Goal: Information Seeking & Learning: Learn about a topic

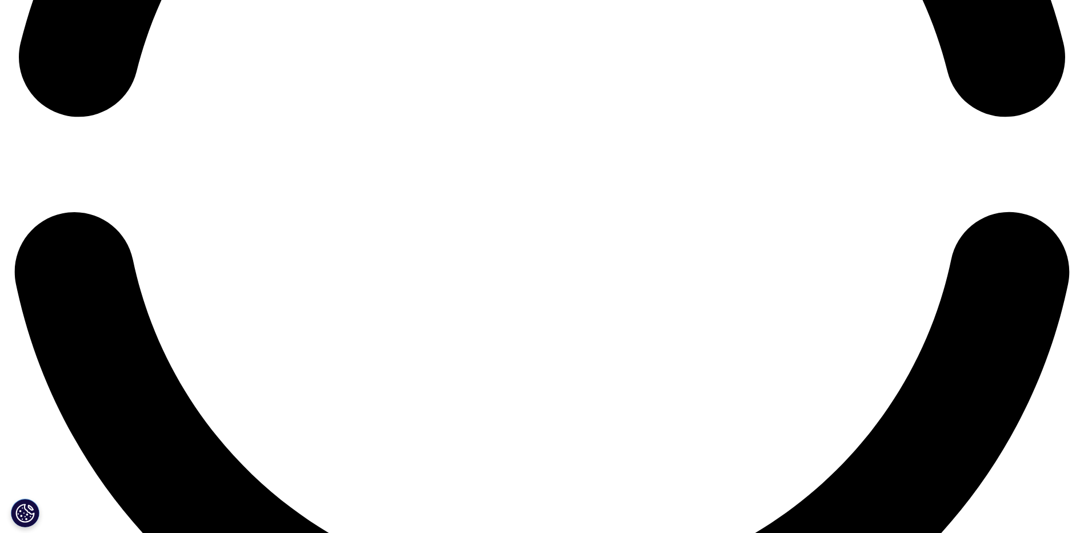
scroll to position [2514, 0]
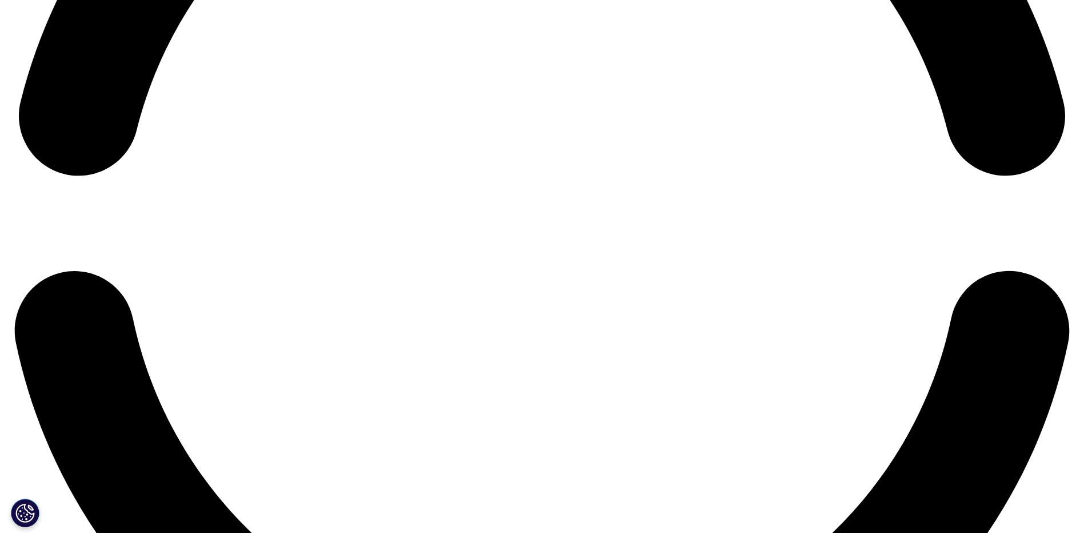
scroll to position [2247, 0]
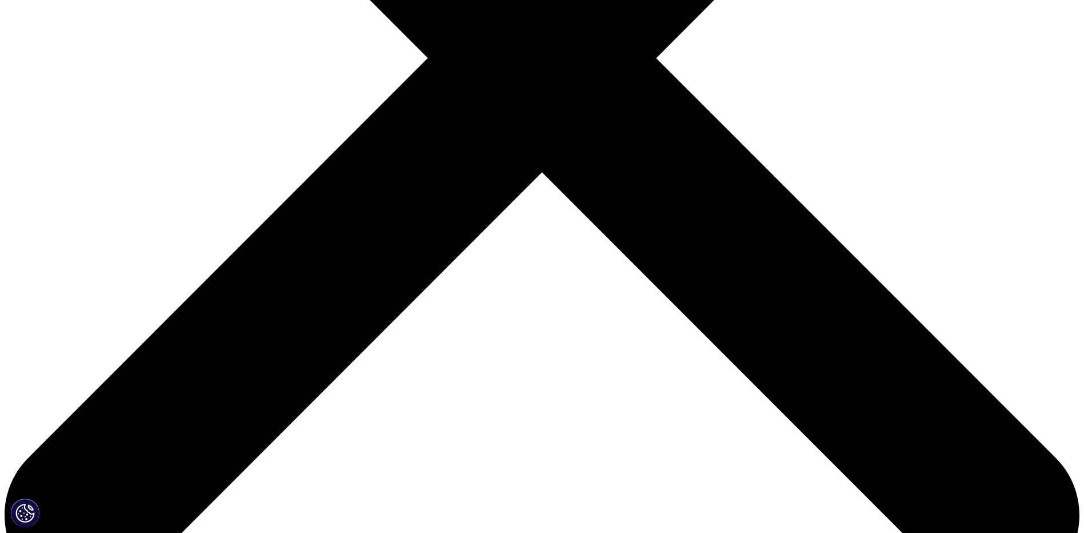
scroll to position [514, 0]
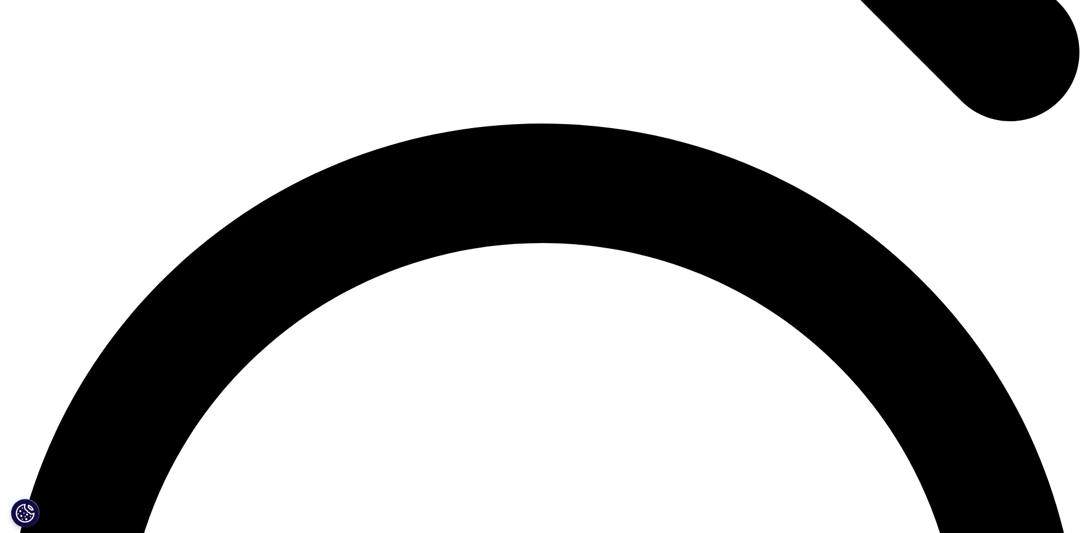
scroll to position [2057, 0]
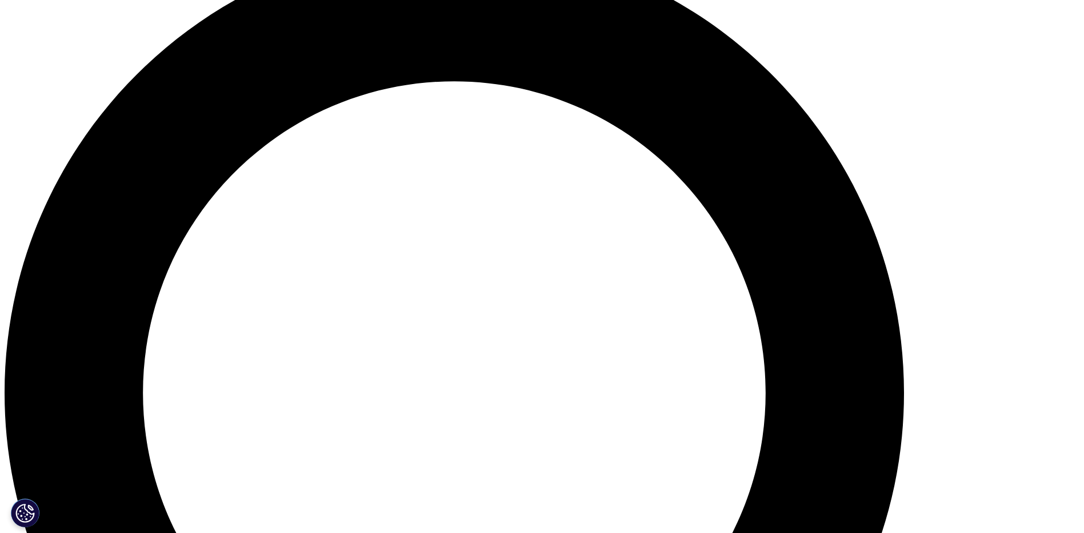
scroll to position [861, 0]
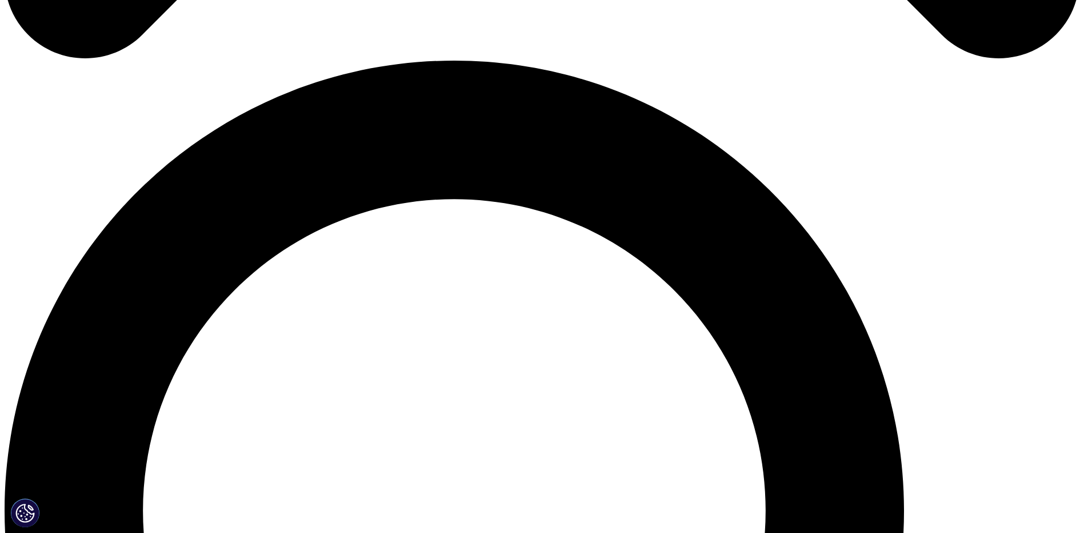
scroll to position [1028, 0]
